Goal: Information Seeking & Learning: Check status

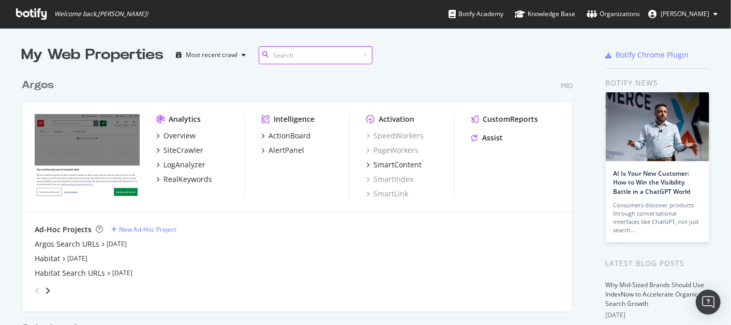
scroll to position [315, 714]
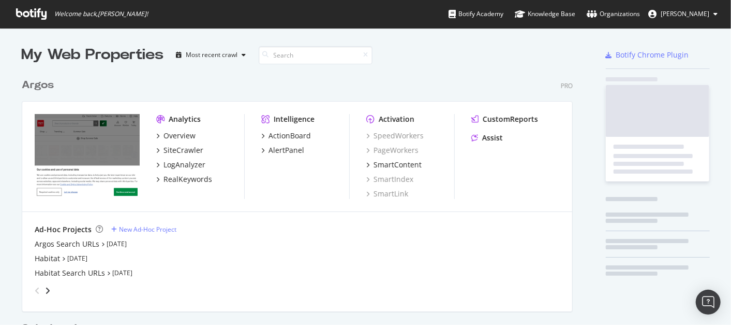
scroll to position [477, 551]
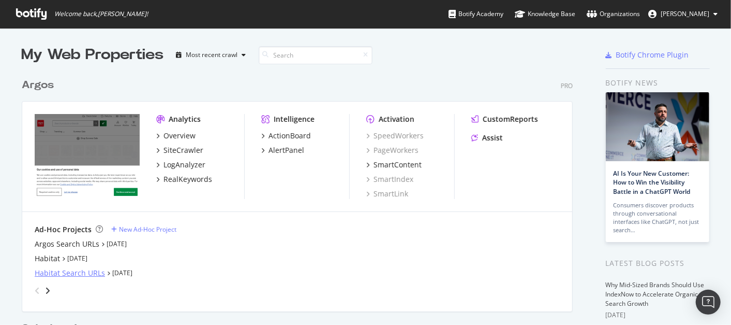
click at [60, 272] on div "Habitat Search URLs" at bounding box center [70, 273] width 70 height 10
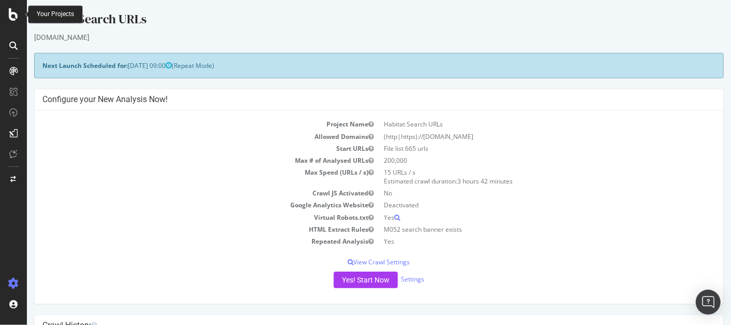
click at [13, 16] on icon at bounding box center [13, 14] width 9 height 12
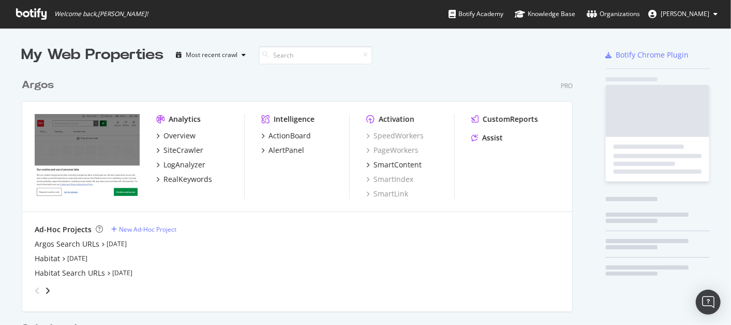
scroll to position [315, 714]
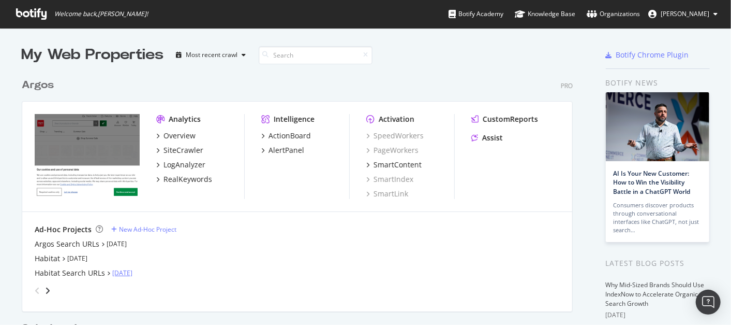
click at [121, 273] on link "[DATE]" at bounding box center [122, 272] width 20 height 9
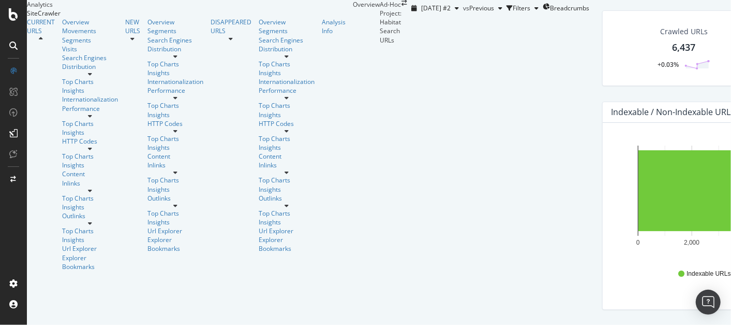
scroll to position [18, 0]
click at [62, 253] on div "Explorer Bookmarks" at bounding box center [90, 262] width 56 height 18
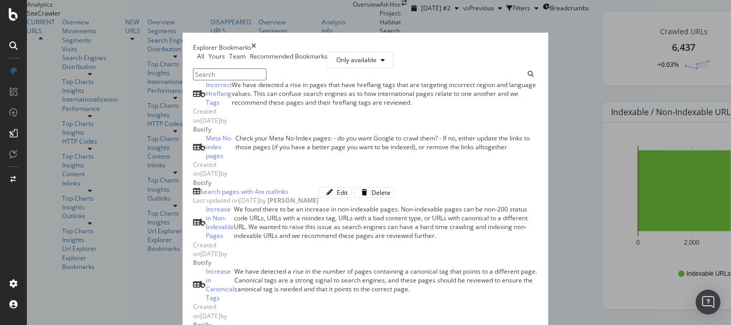
click at [193, 80] on input "modal" at bounding box center [230, 74] width 74 height 12
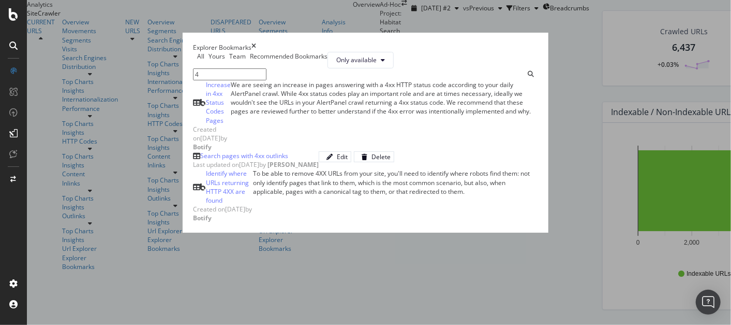
type input "4"
click at [200, 160] on div "Search pages with 4xx outlinks" at bounding box center [244, 155] width 88 height 9
